Goal: Complete application form: Complete application form

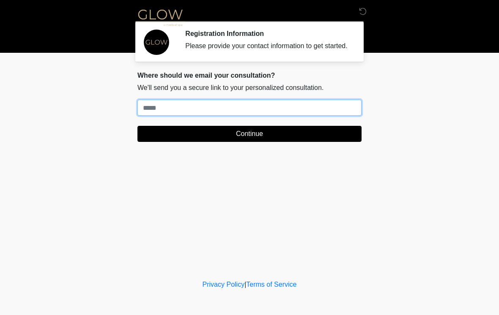
click at [178, 113] on input "Where should we email your treatment plan?" at bounding box center [249, 108] width 224 height 16
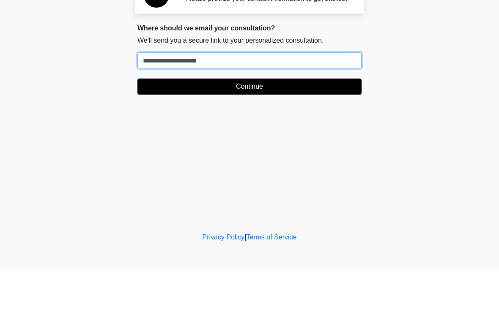
type input "**********"
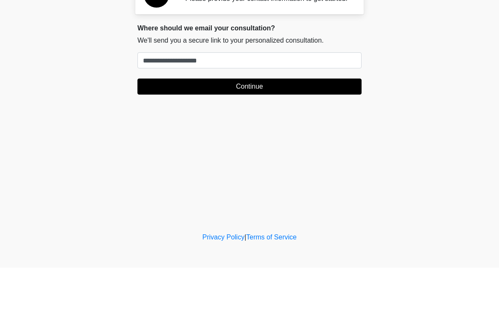
click at [249, 126] on button "Continue" at bounding box center [249, 134] width 224 height 16
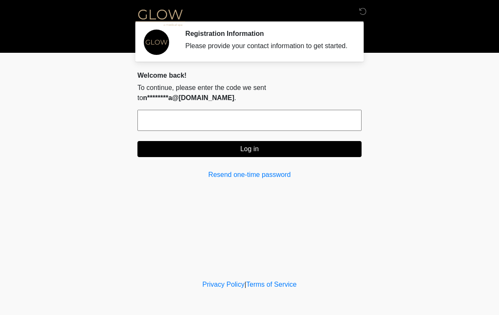
click at [163, 121] on input "text" at bounding box center [249, 120] width 224 height 21
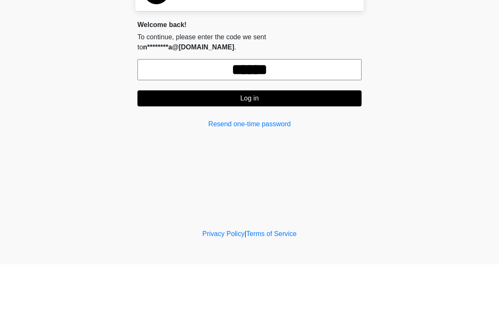
type input "******"
click at [257, 141] on button "Log in" at bounding box center [249, 149] width 224 height 16
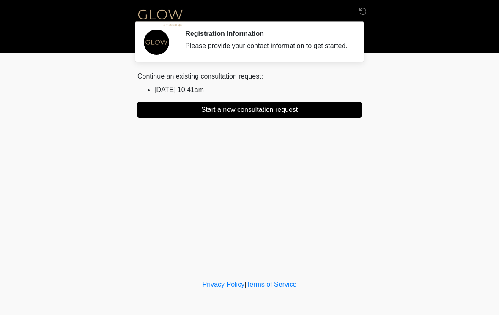
click at [267, 47] on div "Please provide your contact information to get started." at bounding box center [267, 46] width 164 height 10
click at [193, 95] on li "2024/07/17 10:41am" at bounding box center [257, 90] width 207 height 10
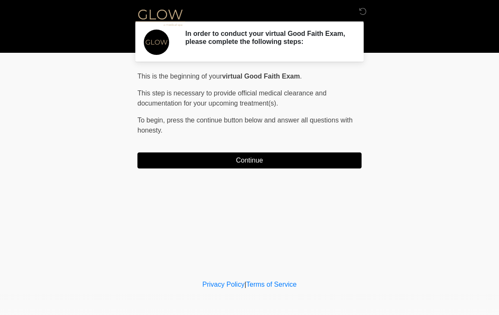
click at [265, 163] on button "Continue" at bounding box center [249, 161] width 224 height 16
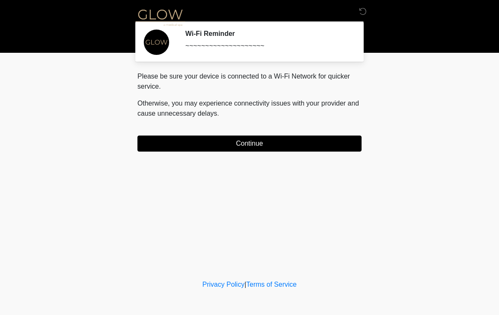
click at [253, 144] on button "Continue" at bounding box center [249, 144] width 224 height 16
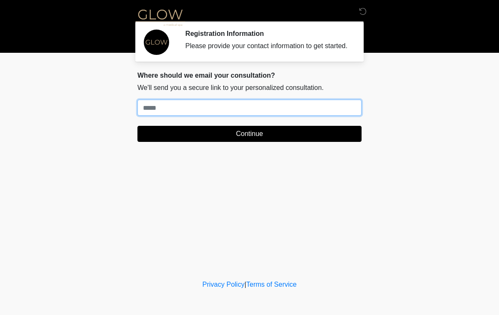
click at [158, 115] on input "Where should we email your treatment plan?" at bounding box center [249, 108] width 224 height 16
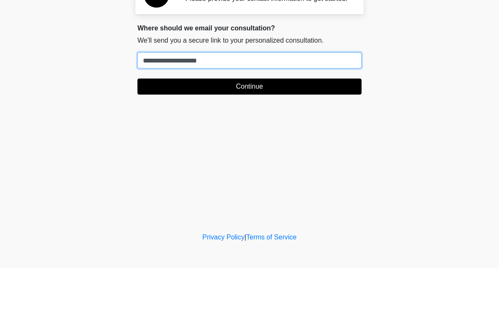
type input "**********"
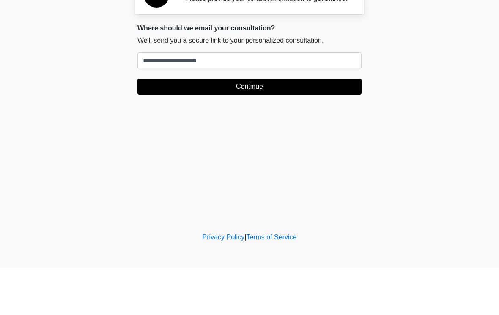
click at [268, 126] on button "Continue" at bounding box center [249, 134] width 224 height 16
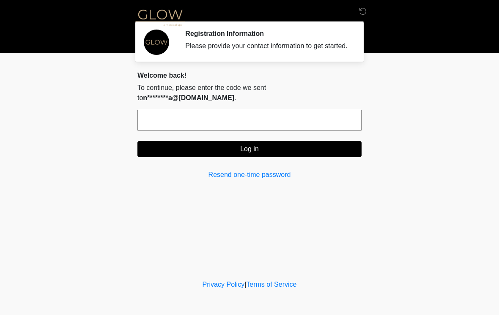
click at [0, 111] on html "‎ ‎ ‎ Registration Information Please provide your contact information to get s…" at bounding box center [249, 157] width 499 height 315
click at [245, 124] on input "text" at bounding box center [249, 120] width 224 height 21
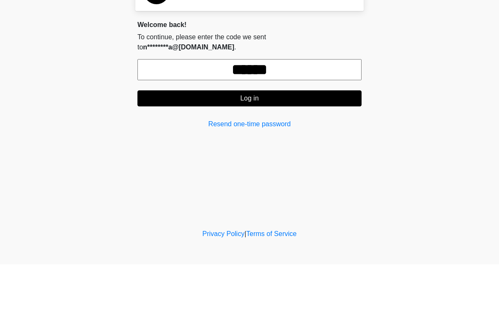
type input "******"
click at [262, 141] on button "Log in" at bounding box center [249, 149] width 224 height 16
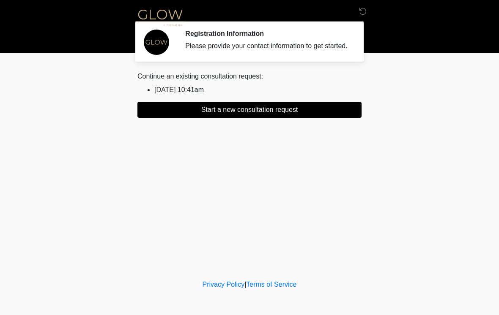
click at [267, 118] on button "Start a new consultation request" at bounding box center [249, 110] width 224 height 16
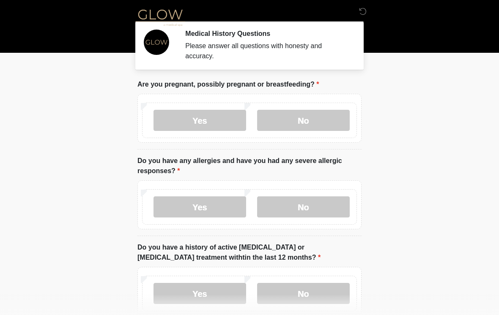
click at [321, 126] on label "No" at bounding box center [303, 120] width 93 height 21
click at [305, 208] on label "No" at bounding box center [303, 207] width 93 height 21
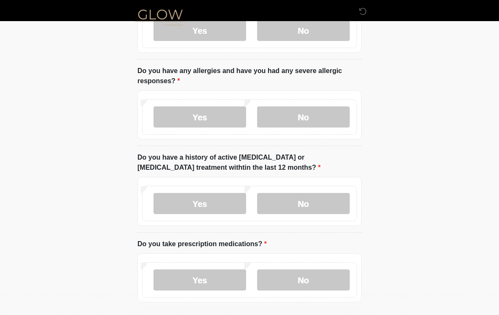
scroll to position [90, 0]
click at [310, 214] on label "No" at bounding box center [303, 204] width 93 height 21
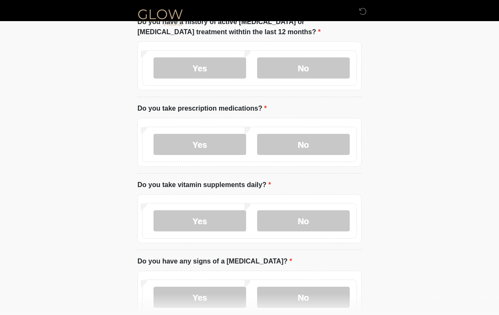
scroll to position [224, 0]
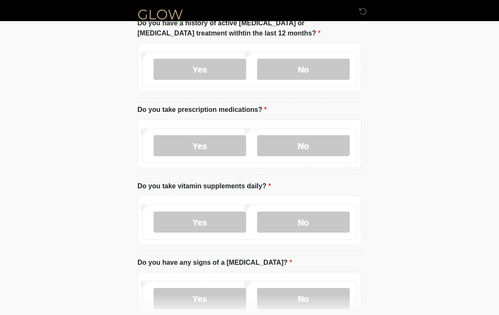
click at [201, 149] on label "Yes" at bounding box center [199, 145] width 93 height 21
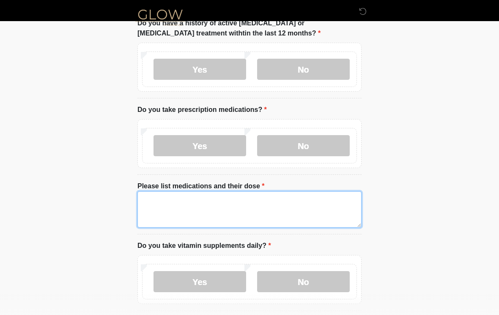
click at [165, 208] on textarea "Please list medications and their dose" at bounding box center [249, 210] width 224 height 36
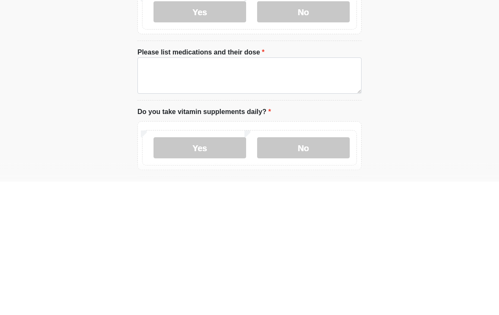
scroll to position [358, 0]
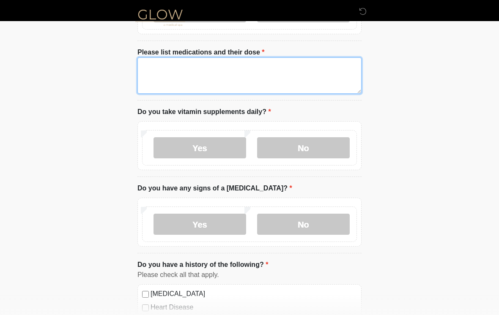
click at [166, 70] on textarea "Please list medications and their dose" at bounding box center [249, 75] width 224 height 36
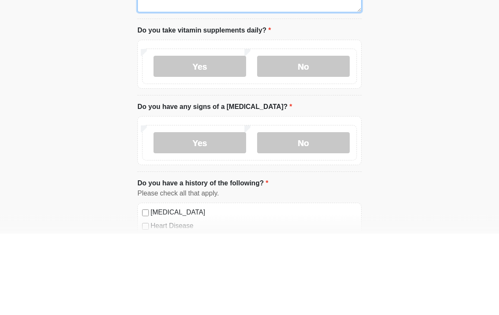
type textarea "**********"
click at [215, 138] on label "Yes" at bounding box center [199, 148] width 93 height 21
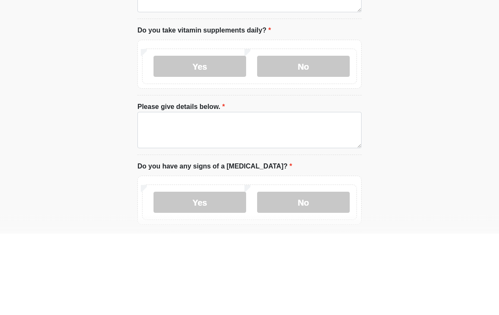
scroll to position [440, 0]
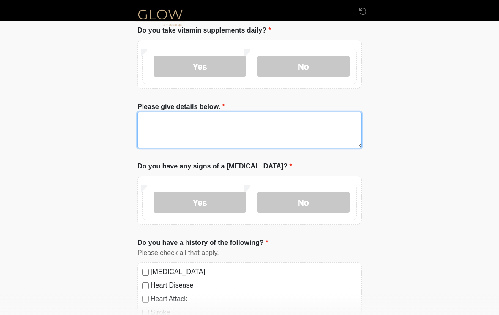
click at [158, 120] on textarea "Please give details below." at bounding box center [249, 130] width 224 height 36
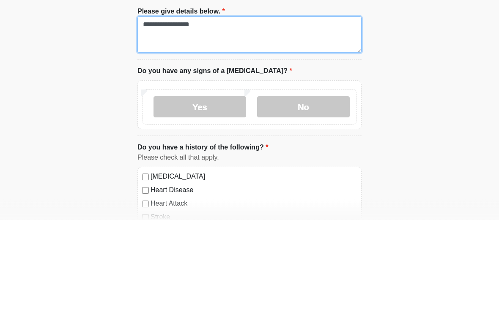
type textarea "**********"
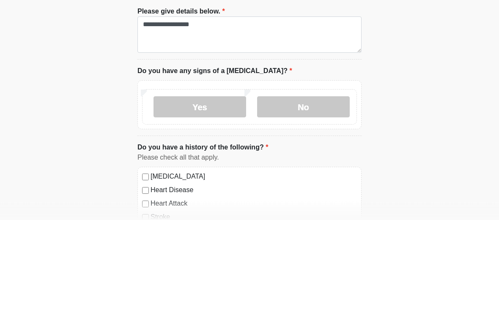
click at [309, 192] on label "No" at bounding box center [303, 202] width 93 height 21
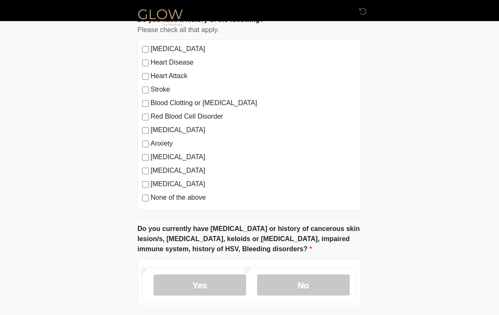
scroll to position [664, 0]
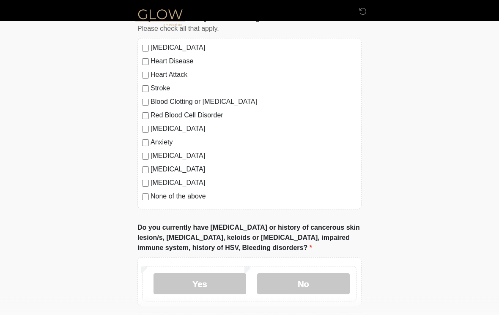
click at [151, 165] on label "[MEDICAL_DATA]" at bounding box center [254, 170] width 206 height 10
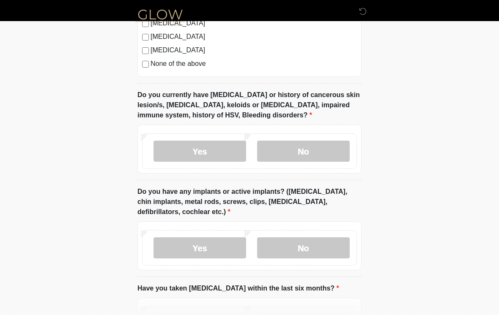
scroll to position [798, 0]
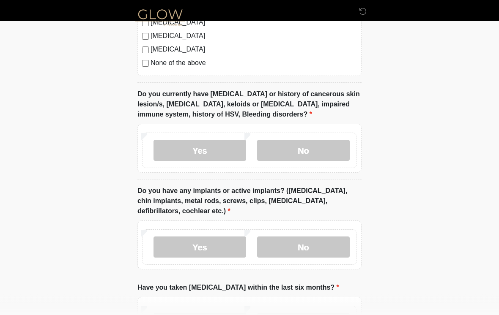
click at [309, 151] on label "No" at bounding box center [303, 150] width 93 height 21
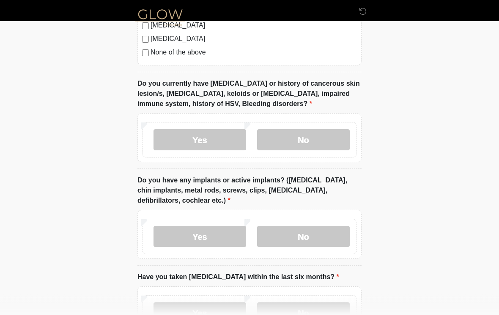
scroll to position [889, 0]
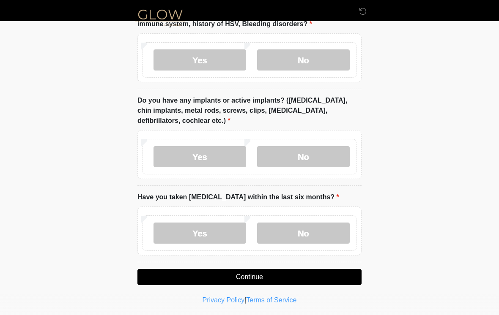
click at [205, 156] on label "Yes" at bounding box center [199, 156] width 93 height 21
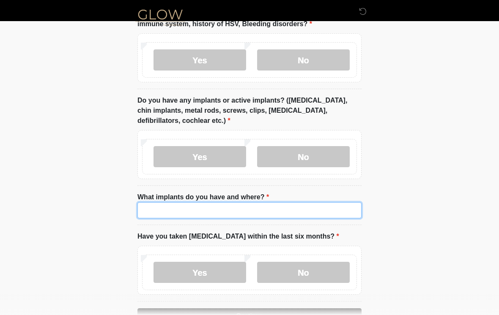
click at [156, 213] on input "What implants do you have and where?" at bounding box center [249, 210] width 224 height 16
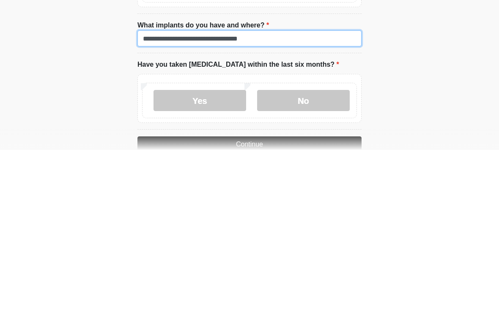
scroll to position [904, 0]
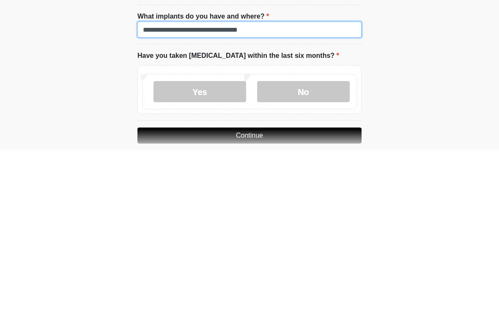
type input "**********"
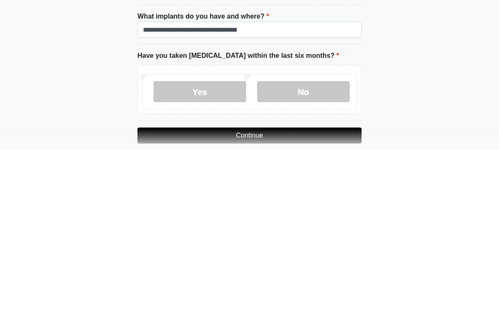
click at [301, 246] on label "No" at bounding box center [303, 256] width 93 height 21
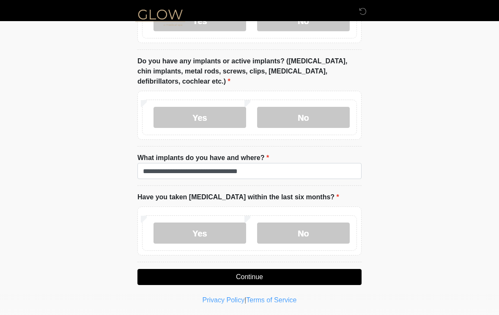
click at [249, 277] on button "Continue" at bounding box center [249, 277] width 224 height 16
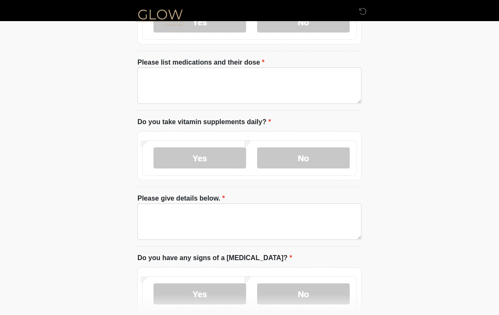
scroll to position [0, 0]
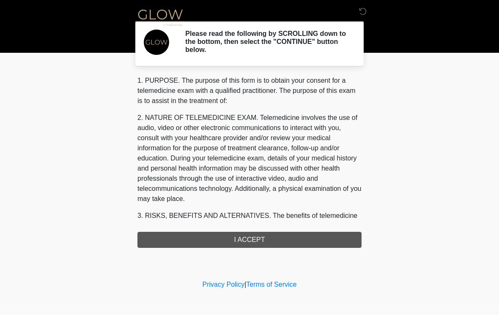
click at [269, 246] on div "1. PURPOSE. The purpose of this form is to obtain your consent for a telemedici…" at bounding box center [249, 162] width 224 height 172
click at [251, 238] on div "1. PURPOSE. The purpose of this form is to obtain your consent for a telemedici…" at bounding box center [249, 162] width 224 height 172
click at [241, 241] on div "1. PURPOSE. The purpose of this form is to obtain your consent for a telemedici…" at bounding box center [249, 162] width 224 height 172
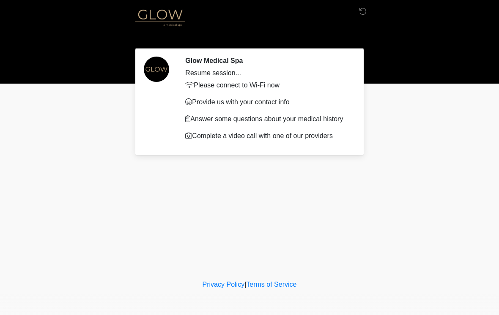
scroll to position [1, 0]
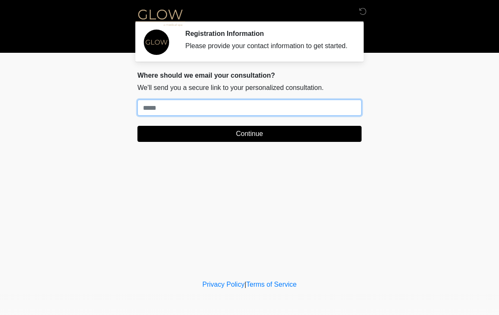
click at [162, 112] on input "Where should we email your treatment plan?" at bounding box center [249, 108] width 224 height 16
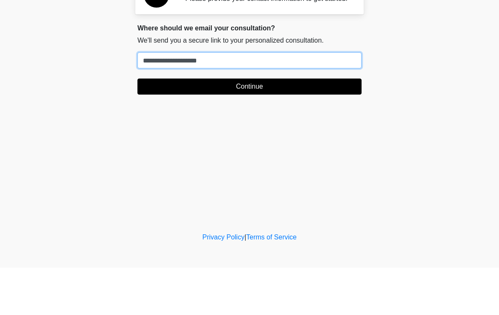
type input "**********"
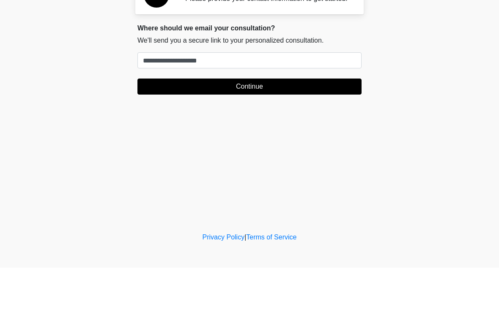
click at [257, 126] on button "Continue" at bounding box center [249, 134] width 224 height 16
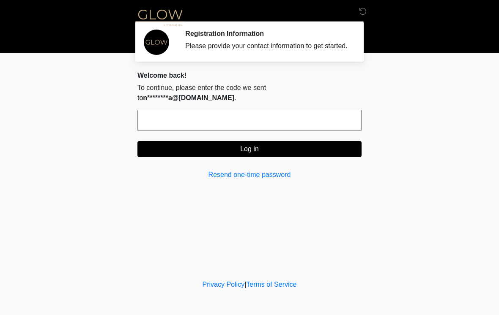
click at [283, 172] on link "Resend one-time password" at bounding box center [249, 175] width 224 height 10
click at [281, 174] on link "Resend one-time password" at bounding box center [249, 175] width 224 height 10
